Goal: Task Accomplishment & Management: Complete application form

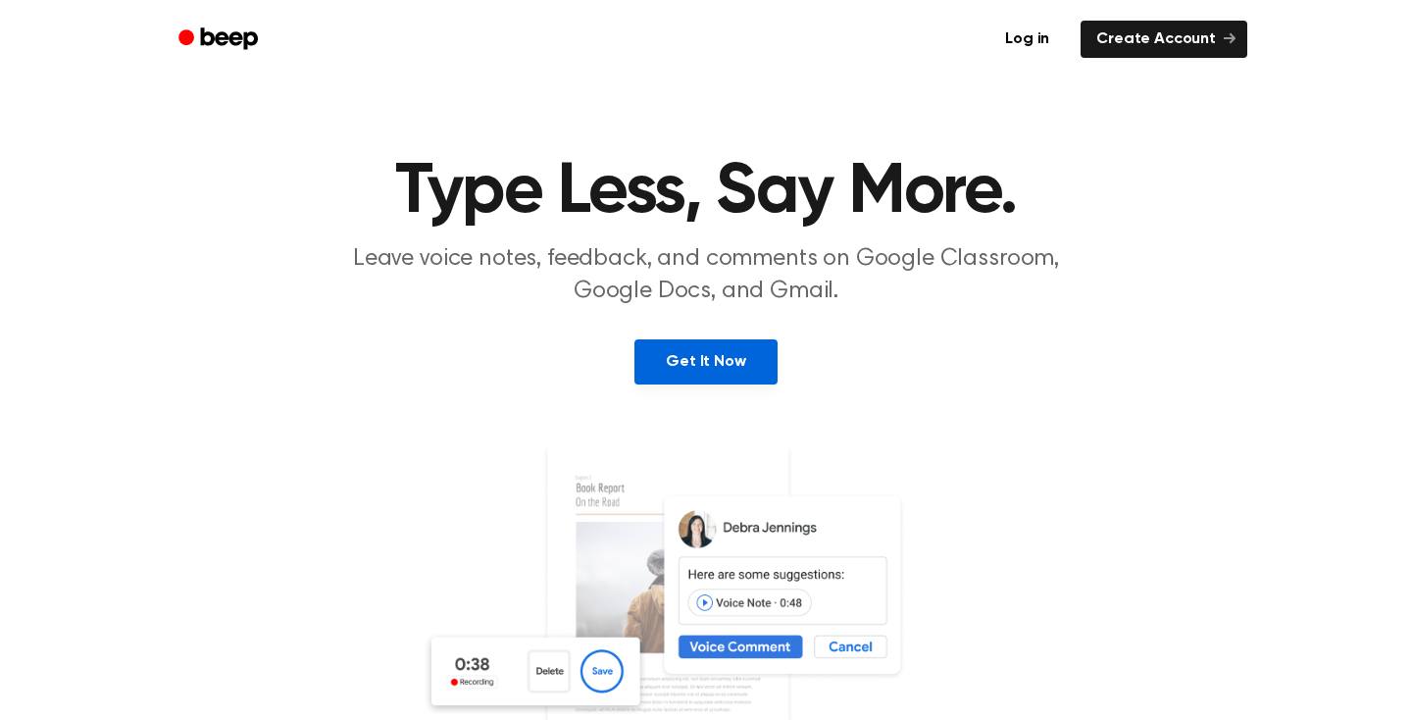
click at [708, 368] on link "Get It Now" at bounding box center [706, 361] width 142 height 45
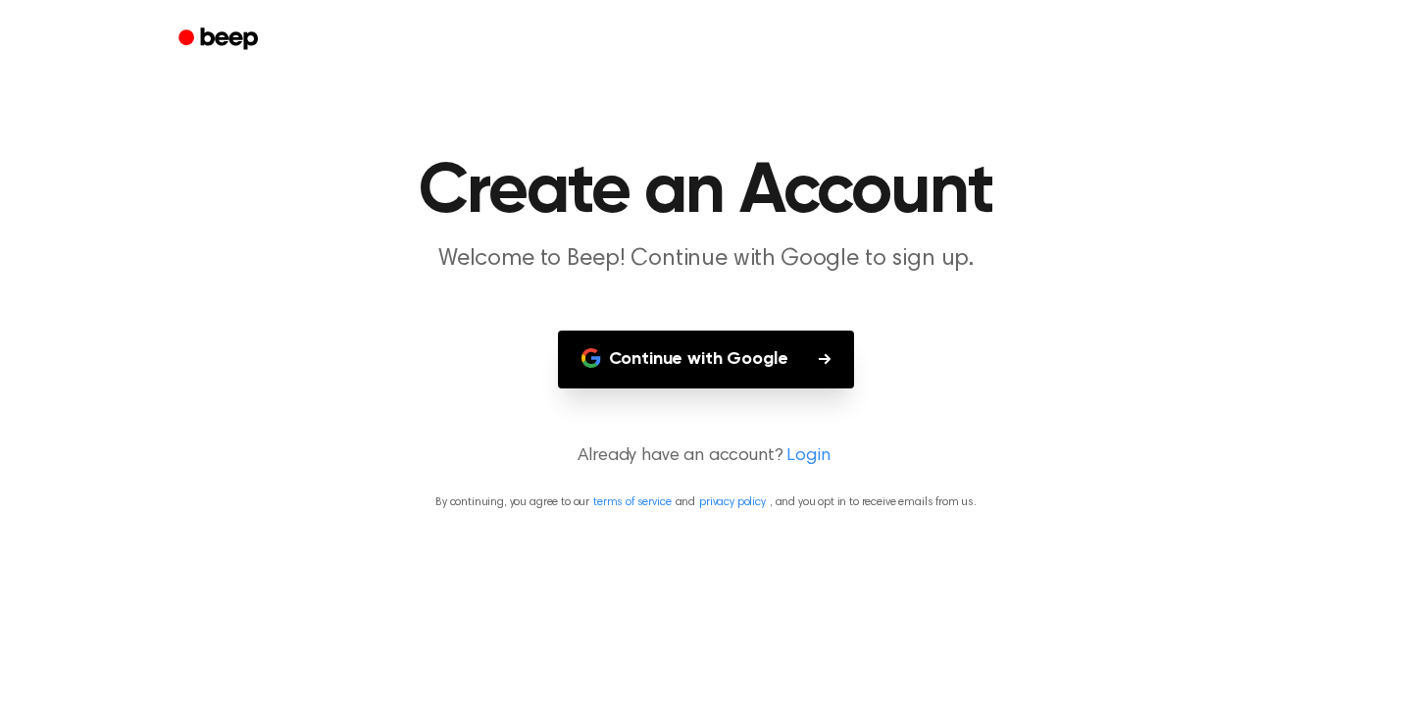
click at [720, 362] on button "Continue with Google" at bounding box center [706, 360] width 297 height 58
click at [614, 354] on button "Continue with Google" at bounding box center [706, 360] width 297 height 58
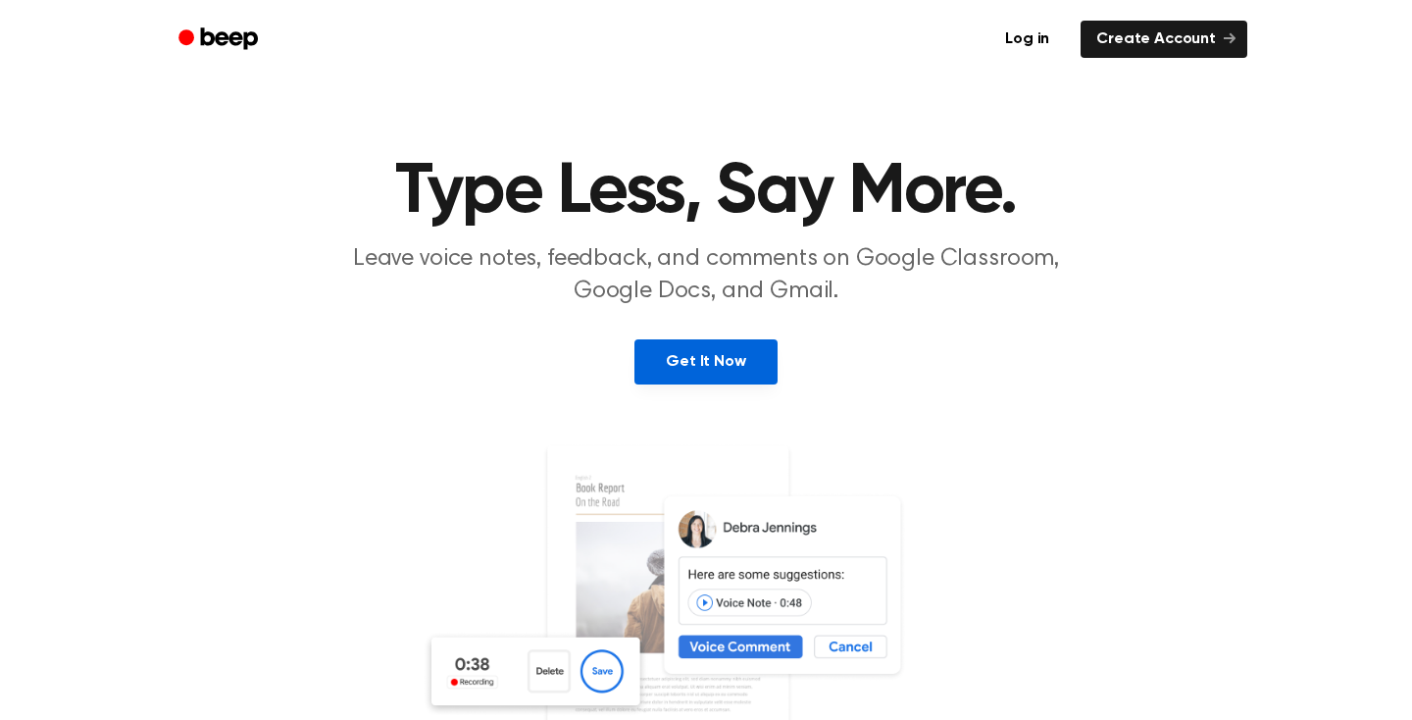
click at [714, 364] on link "Get It Now" at bounding box center [706, 361] width 142 height 45
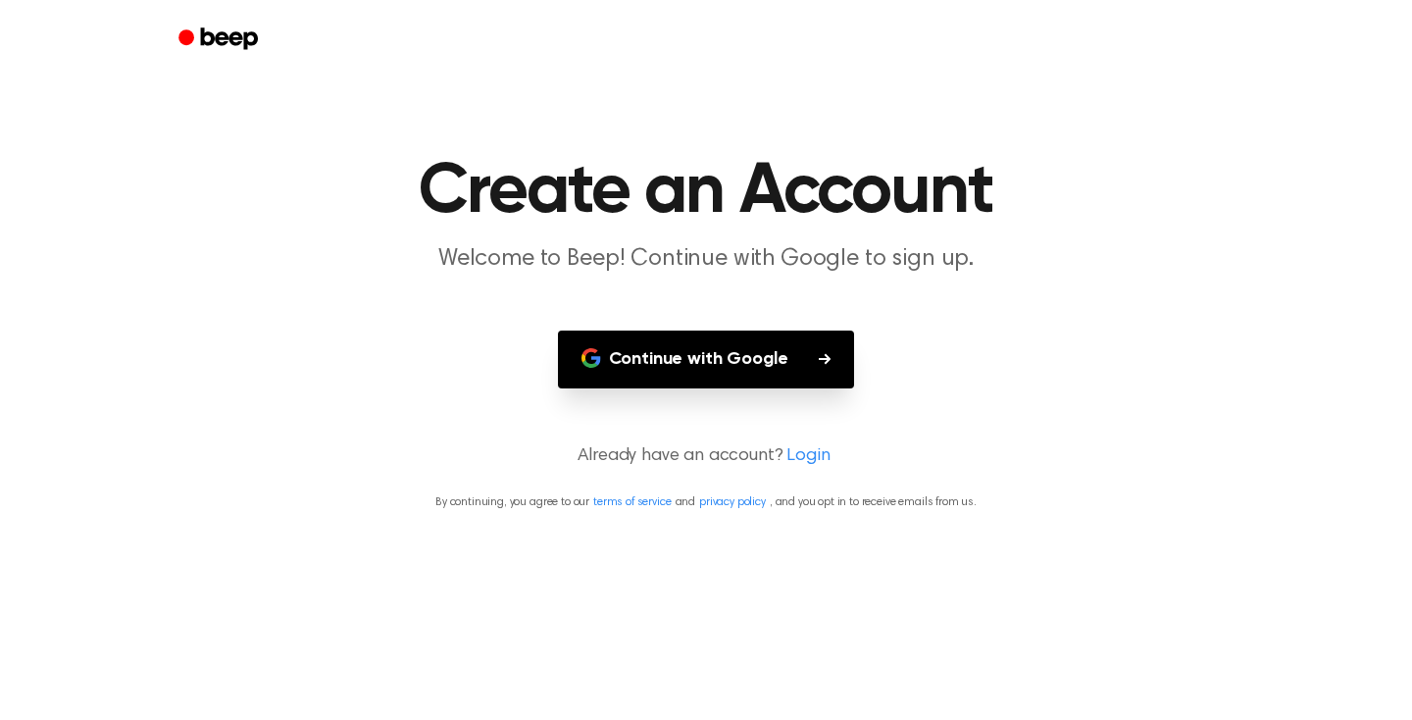
click at [756, 369] on button "Continue with Google" at bounding box center [706, 360] width 297 height 58
click at [896, 280] on main "Create an Account Welcome to Beep! Continue with Google to sign up. Continue wi…" at bounding box center [706, 360] width 1412 height 720
click at [798, 373] on button "Continue with Google" at bounding box center [706, 360] width 297 height 58
